Goal: Check status: Check status

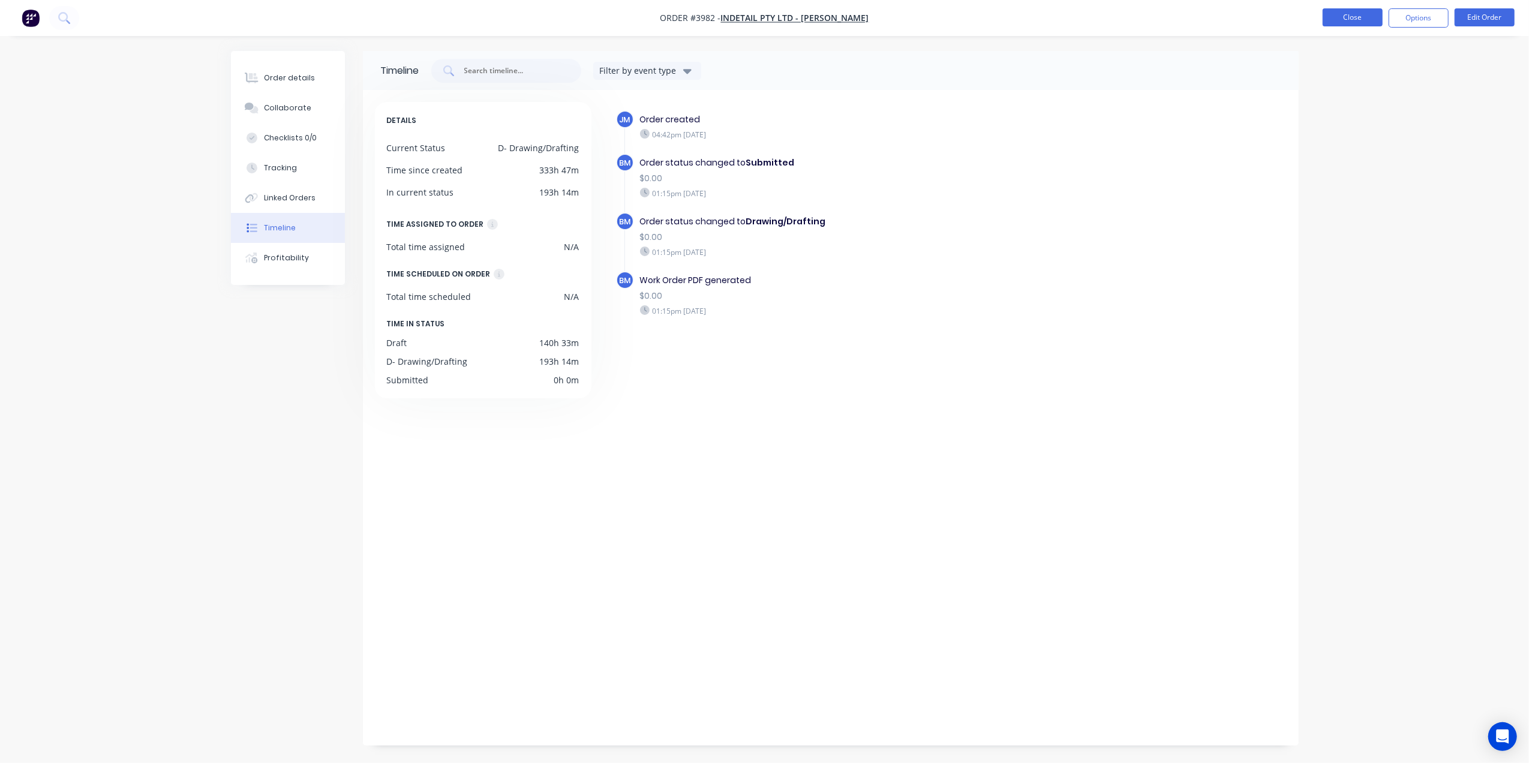
click at [1361, 19] on button "Close" at bounding box center [1353, 17] width 60 height 18
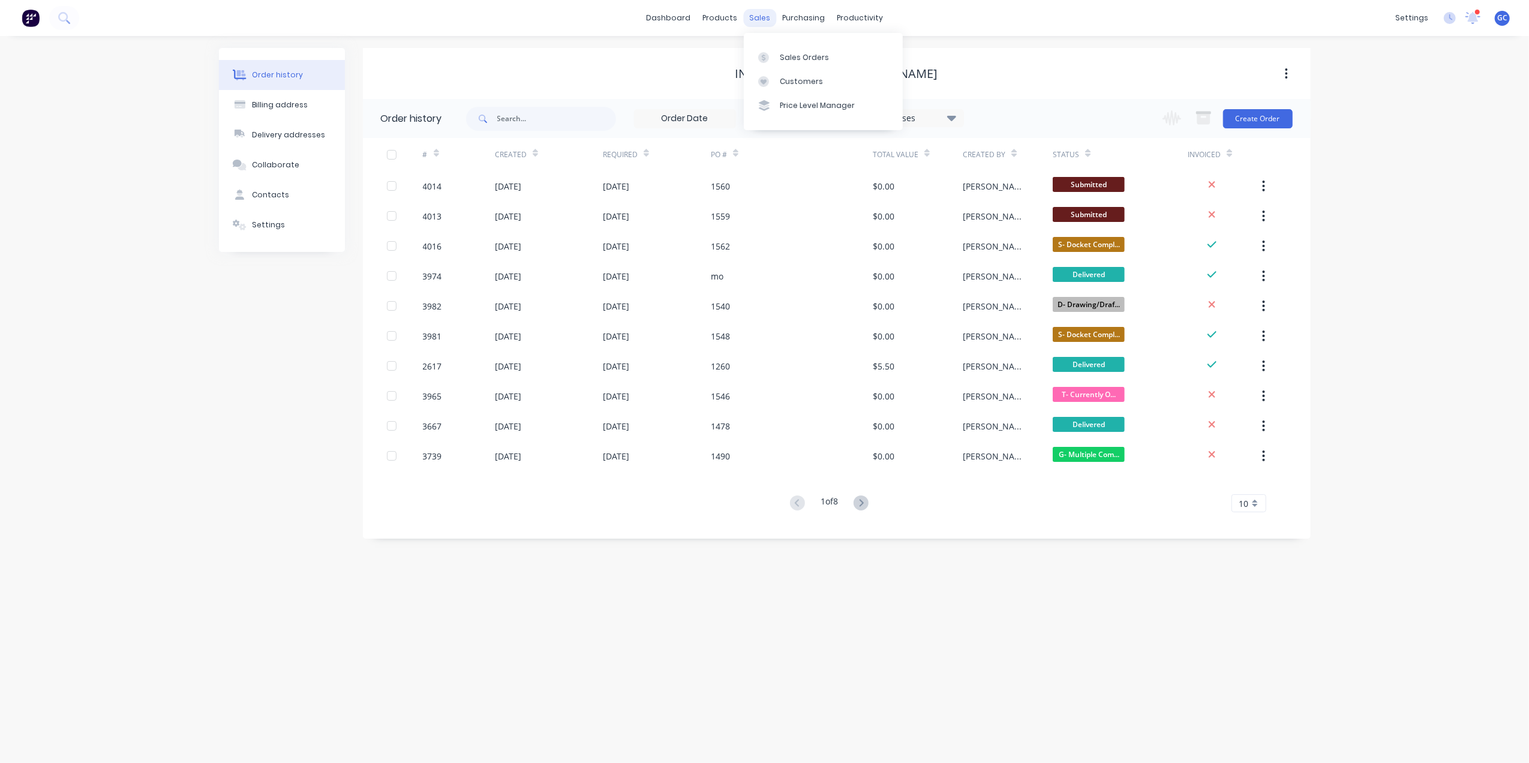
click at [757, 19] on div "sales" at bounding box center [759, 18] width 33 height 18
click at [791, 54] on div "Sales Orders" at bounding box center [804, 57] width 49 height 11
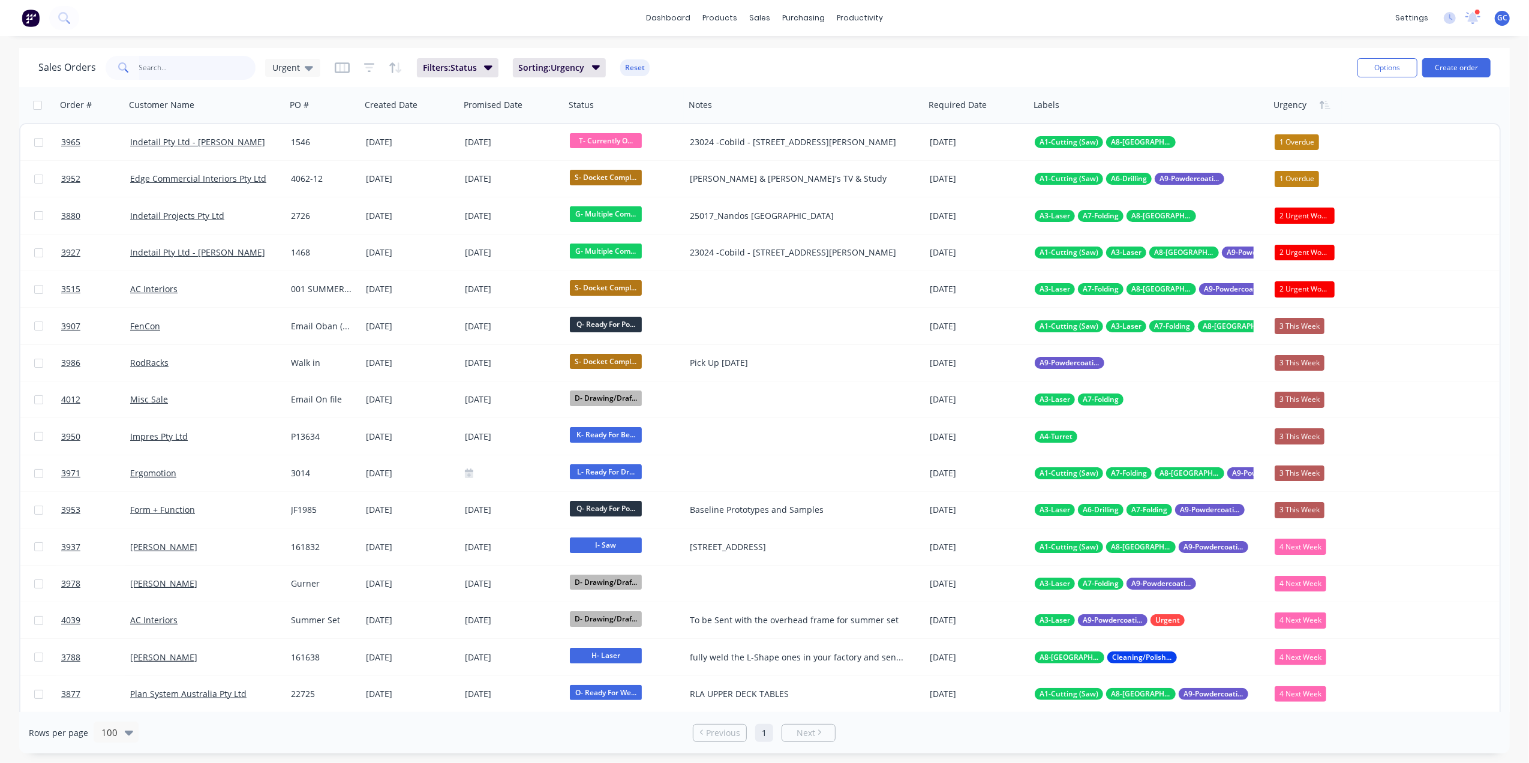
click at [169, 71] on input "text" at bounding box center [197, 68] width 117 height 24
type input "summerset"
click at [164, 65] on input "text" at bounding box center [197, 68] width 117 height 24
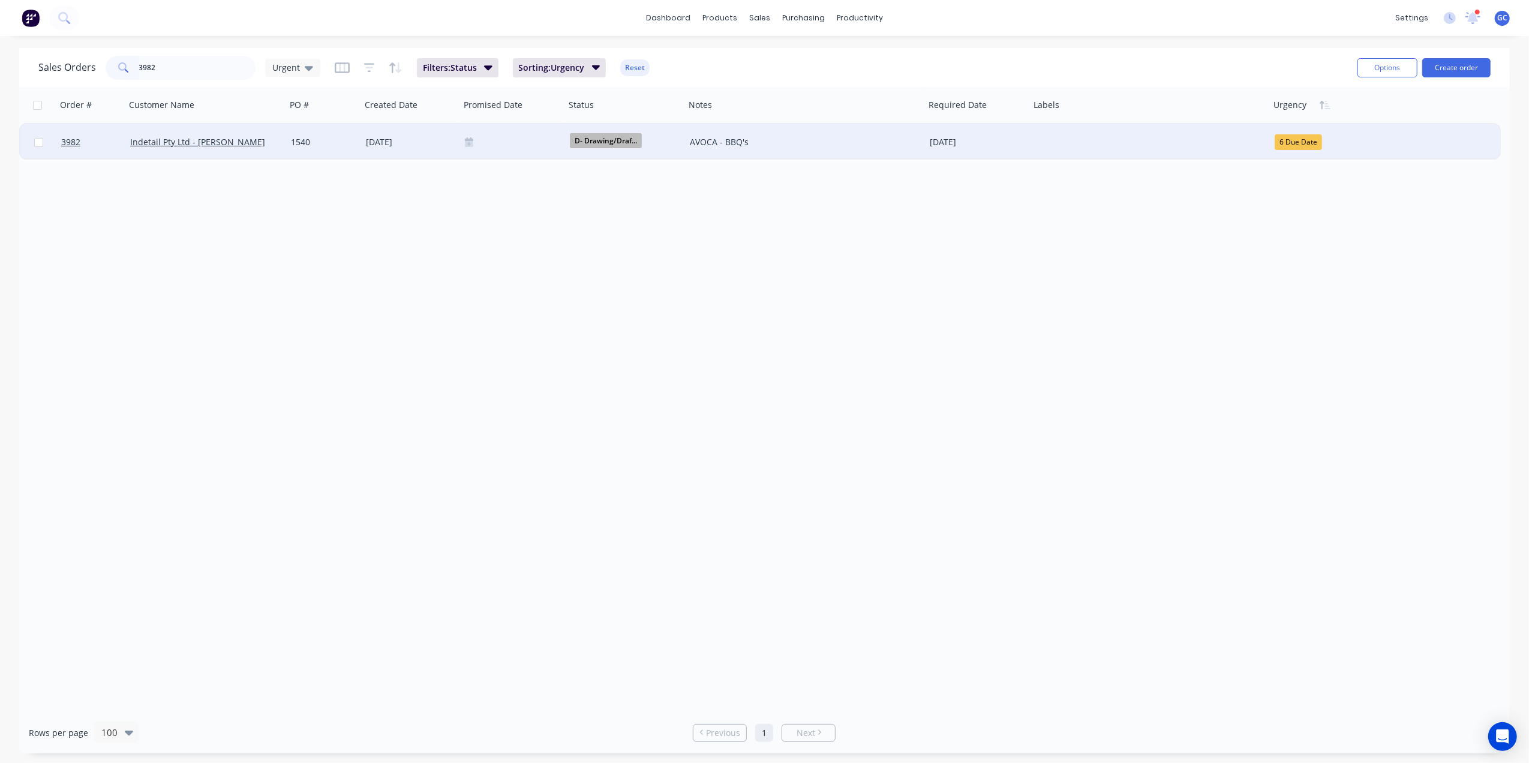
type input "3982"
click at [324, 145] on div "1540" at bounding box center [322, 142] width 62 height 12
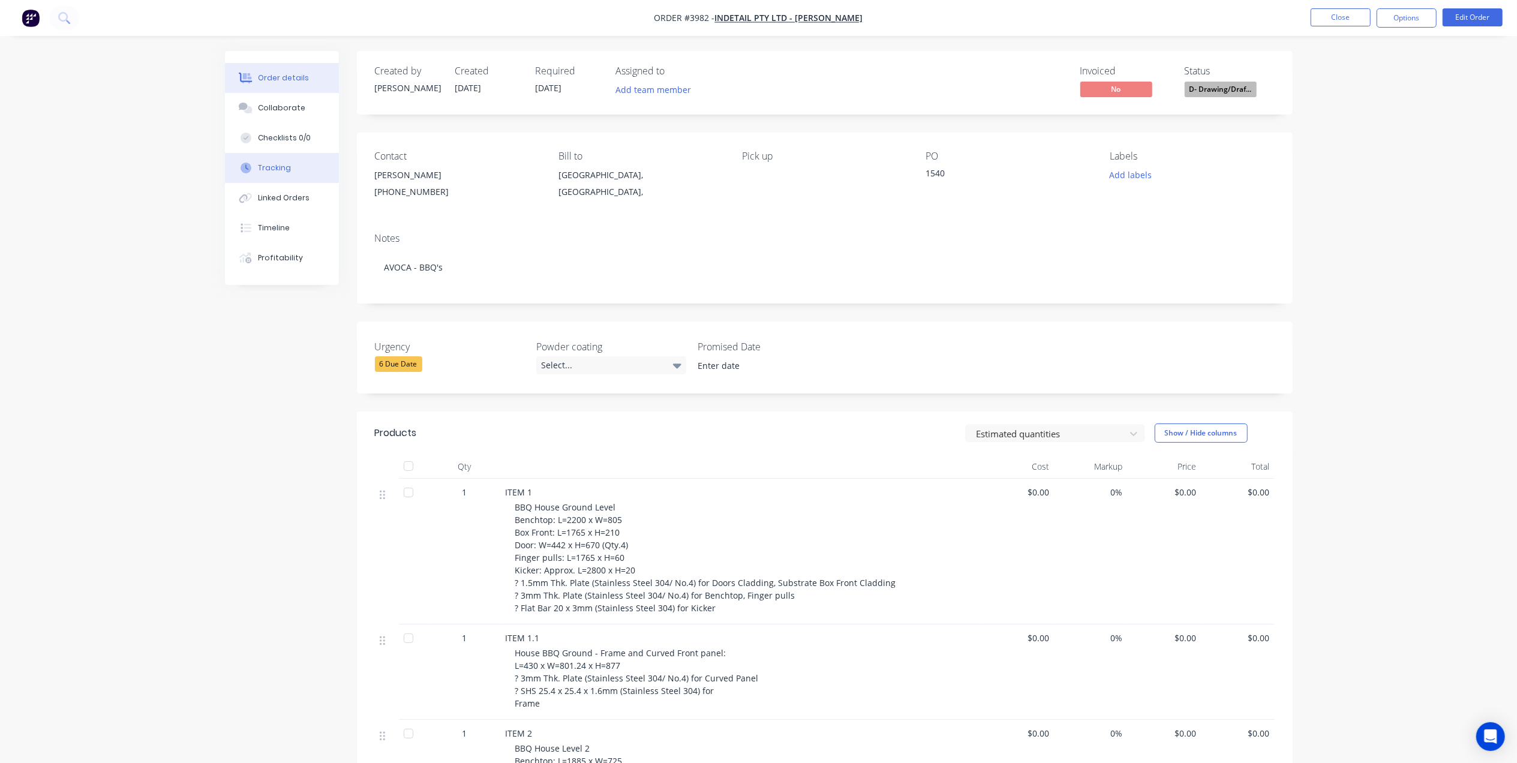
click at [284, 172] on div "Tracking" at bounding box center [274, 168] width 33 height 11
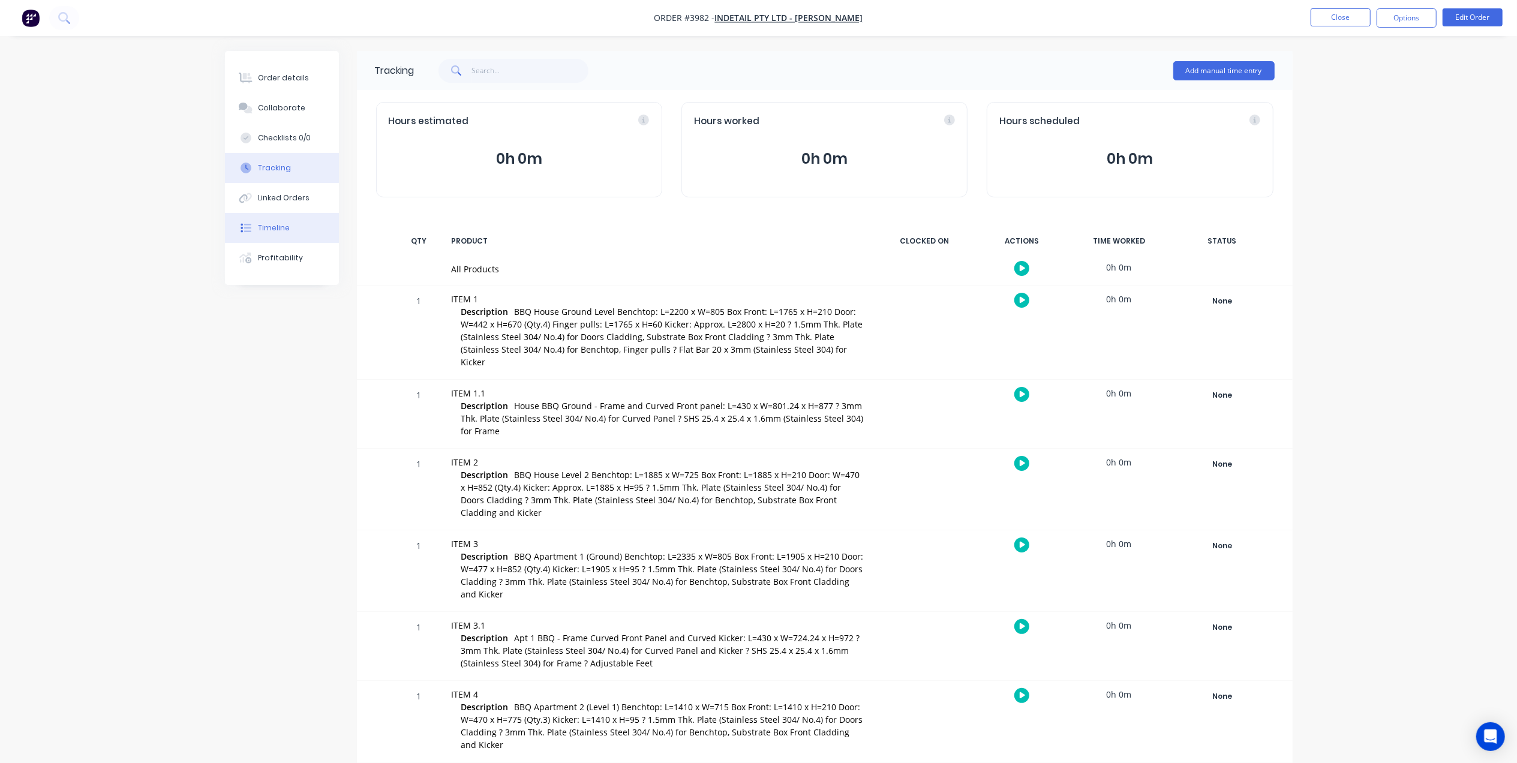
click at [283, 226] on div "Timeline" at bounding box center [274, 228] width 32 height 11
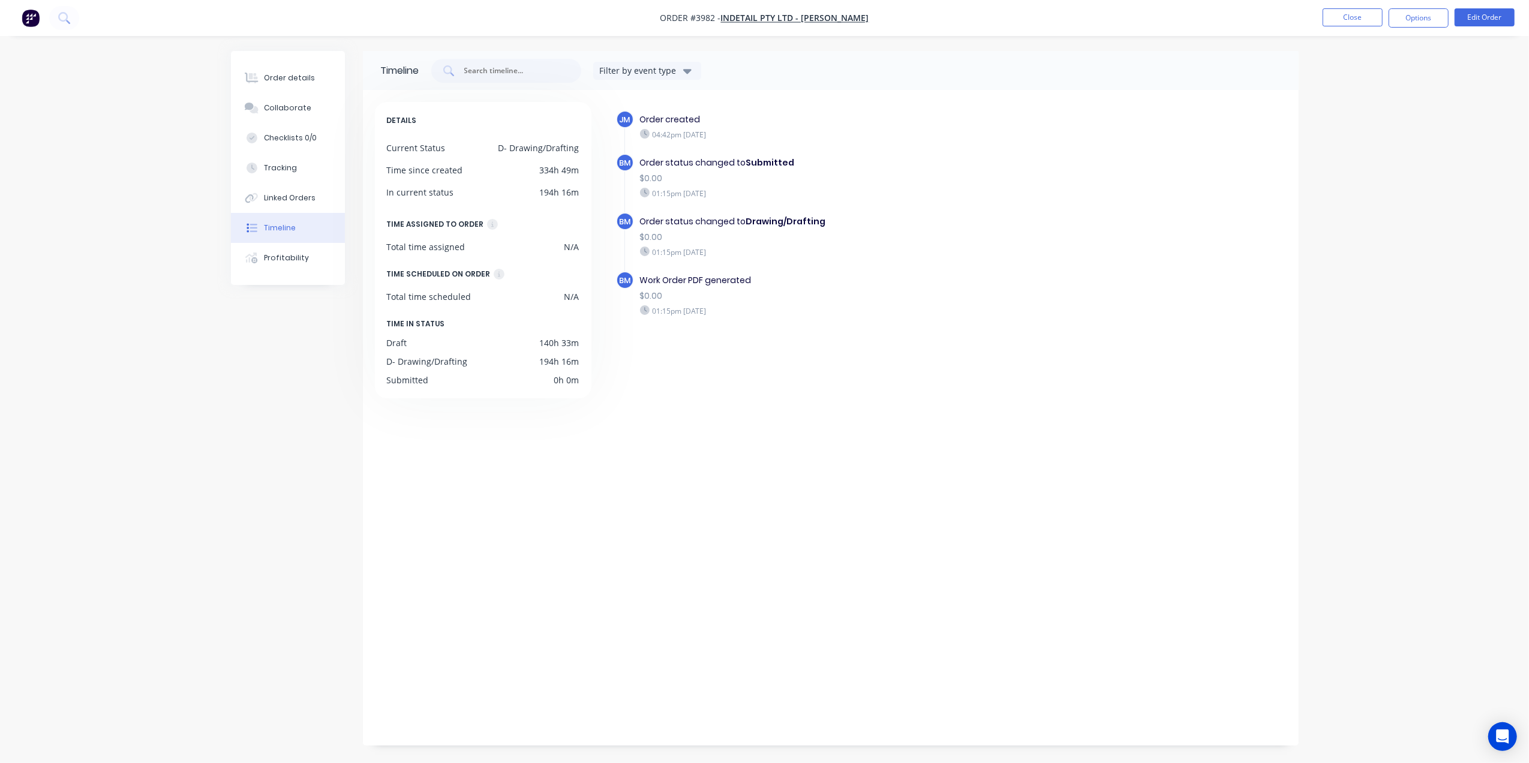
click at [979, 523] on div "JM Order created 04:42pm [DATE] BM Order status changed to Submitted $0.00 01:1…" at bounding box center [945, 415] width 684 height 626
click at [1338, 7] on nav "Order #3982 - Indetail Pty Ltd - [PERSON_NAME] Close Options Edit Order" at bounding box center [764, 18] width 1529 height 36
click at [1354, 19] on button "Close" at bounding box center [1353, 17] width 60 height 18
